Goal: Task Accomplishment & Management: Complete application form

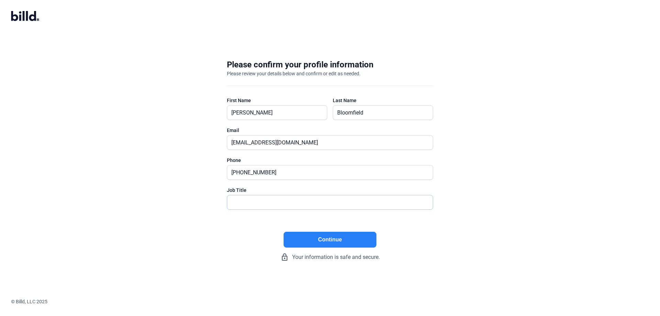
click at [255, 200] on input "text" at bounding box center [330, 202] width 206 height 14
type input "Owner"
drag, startPoint x: 303, startPoint y: 142, endPoint x: 159, endPoint y: 149, distance: 143.9
click at [159, 149] on div "Please confirm your profile information Please review your details below and co…" at bounding box center [330, 160] width 660 height 224
type input "[PERSON_NAME][EMAIL_ADDRESS][DOMAIN_NAME]"
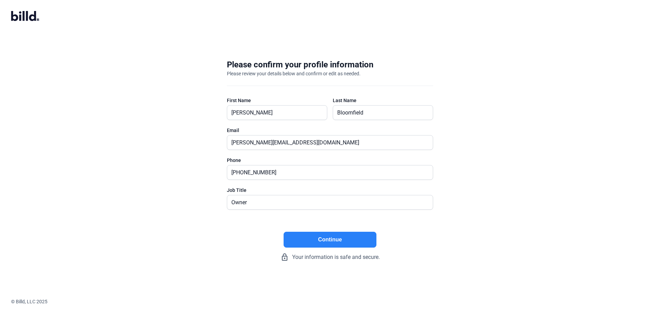
drag, startPoint x: 167, startPoint y: 288, endPoint x: 246, endPoint y: 238, distance: 93.8
click at [170, 283] on confirm-profile "Please confirm your profile information Please review your details below and co…" at bounding box center [330, 158] width 660 height 316
click at [349, 239] on button "Continue" at bounding box center [330, 240] width 93 height 16
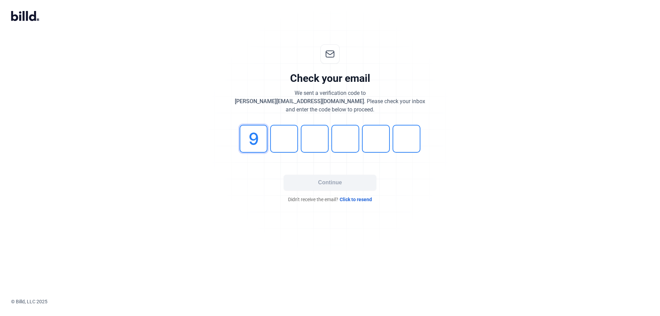
type input "9"
type input "0"
type input "7"
type input "2"
type input "6"
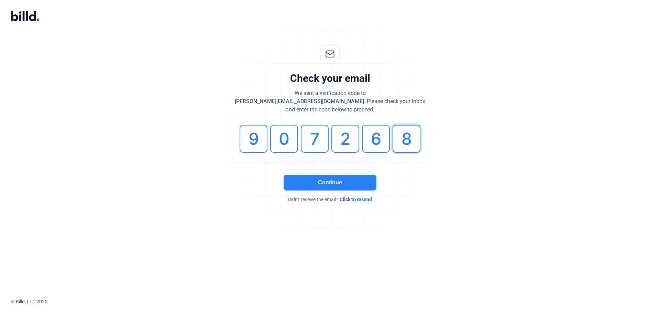
type input "8"
click at [309, 181] on button "Continue" at bounding box center [330, 183] width 93 height 16
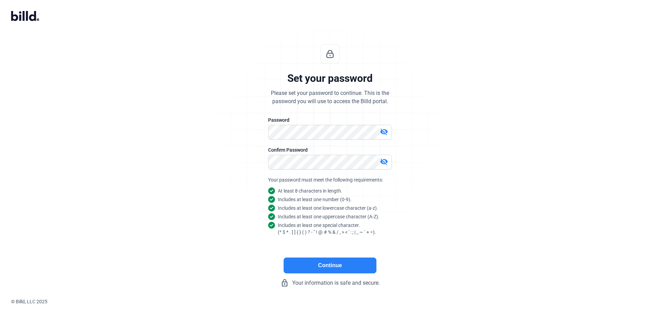
click at [366, 264] on button "Continue" at bounding box center [330, 266] width 93 height 16
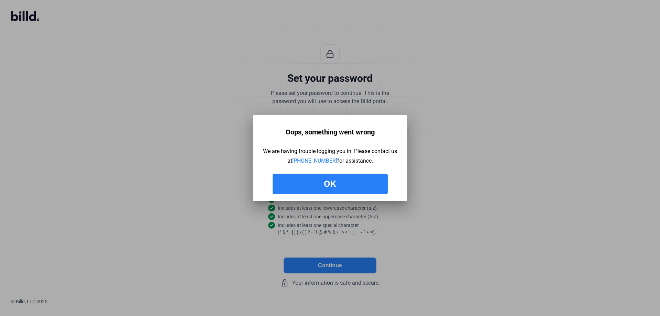
click at [354, 186] on button "Ok" at bounding box center [330, 184] width 115 height 21
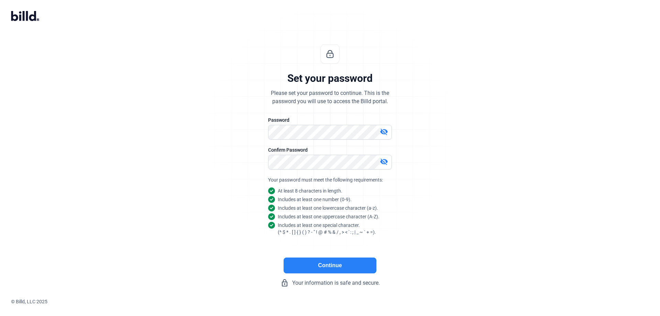
click at [311, 264] on button "Continue" at bounding box center [330, 266] width 93 height 16
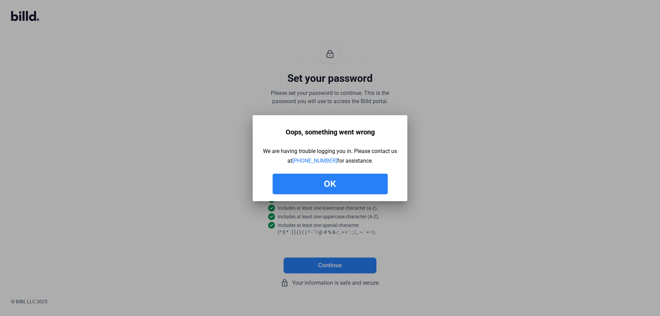
click at [346, 183] on button "Ok" at bounding box center [330, 184] width 115 height 21
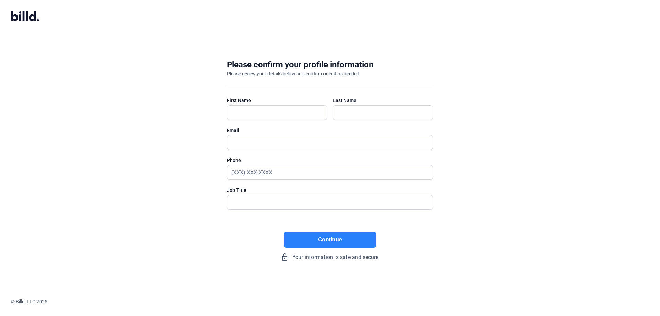
click at [143, 173] on div "Please confirm your profile information Please review your details below and co…" at bounding box center [330, 160] width 660 height 224
click at [246, 113] on input "text" at bounding box center [273, 113] width 93 height 14
type input "[PERSON_NAME]"
type input "Bloomfield"
type input "[EMAIL_ADDRESS][DOMAIN_NAME]"
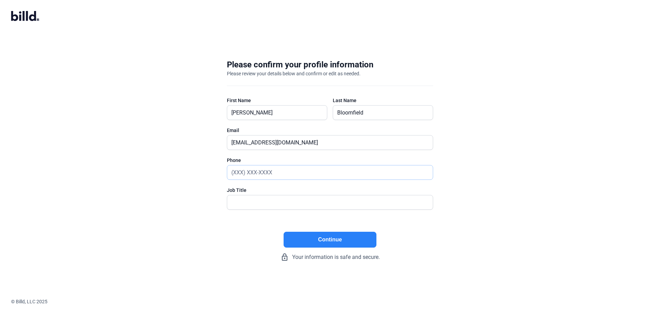
type input "[PHONE_NUMBER]"
click at [281, 203] on input "text" at bounding box center [326, 202] width 198 height 14
type input "Owner"
drag, startPoint x: 242, startPoint y: 237, endPoint x: 253, endPoint y: 230, distance: 13.4
click at [242, 237] on div "Continue lock_outline Your information is safe and secure." at bounding box center [330, 247] width 206 height 30
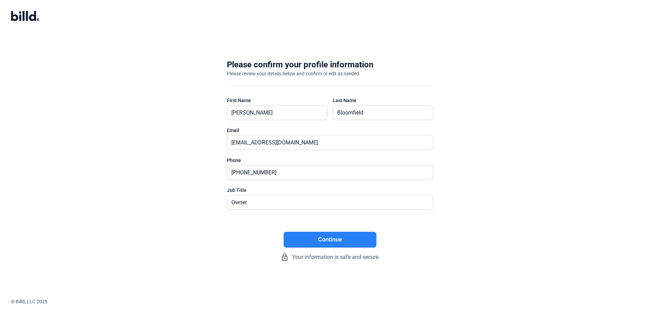
click at [334, 236] on button "Continue" at bounding box center [330, 240] width 93 height 16
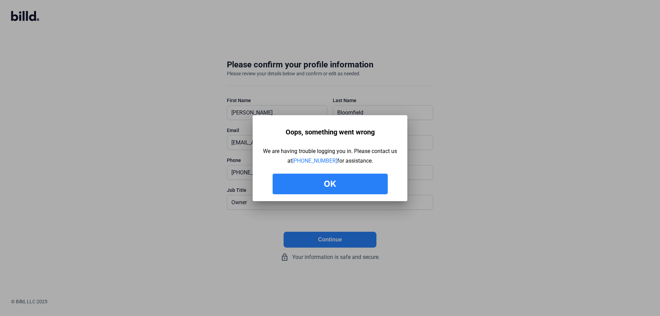
click at [347, 185] on button "Ok" at bounding box center [330, 184] width 115 height 21
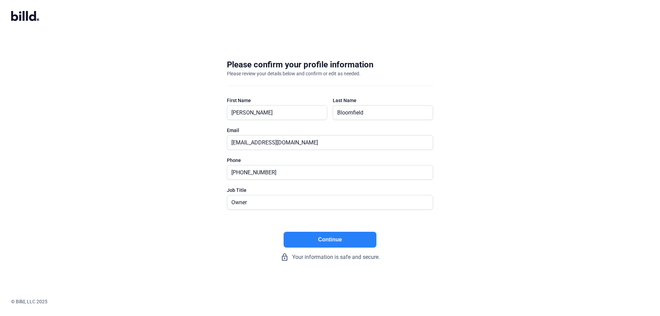
click at [253, 244] on div "Continue lock_outline Your information is safe and secure." at bounding box center [330, 247] width 206 height 30
